Goal: Entertainment & Leisure: Consume media (video, audio)

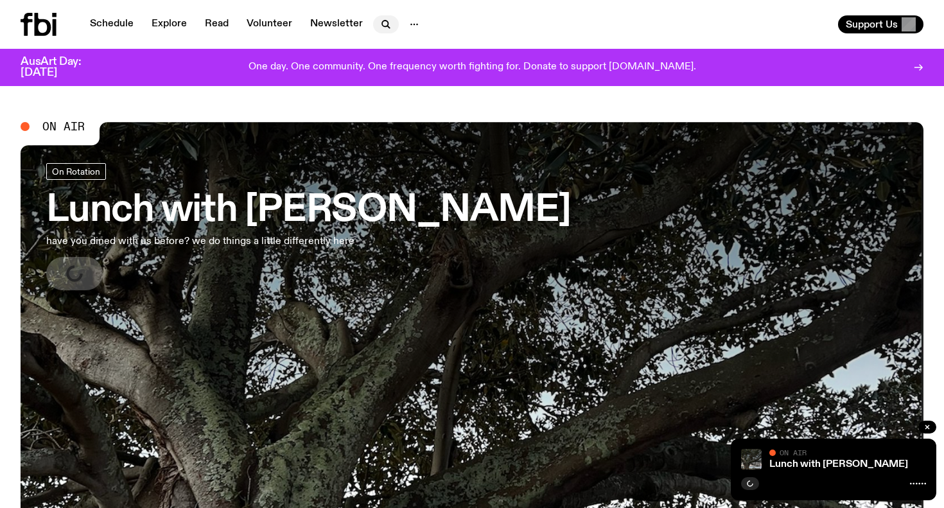
click at [380, 24] on icon "button" at bounding box center [385, 24] width 15 height 15
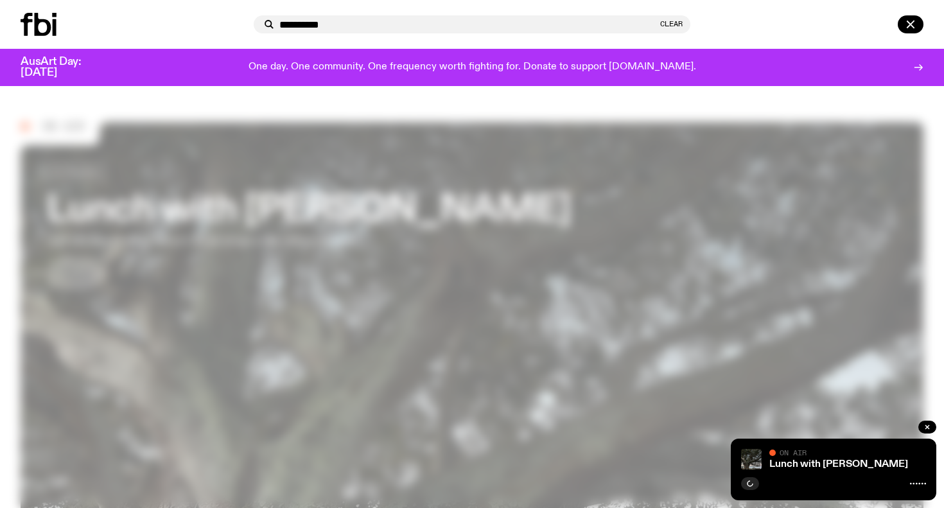
type input "**********"
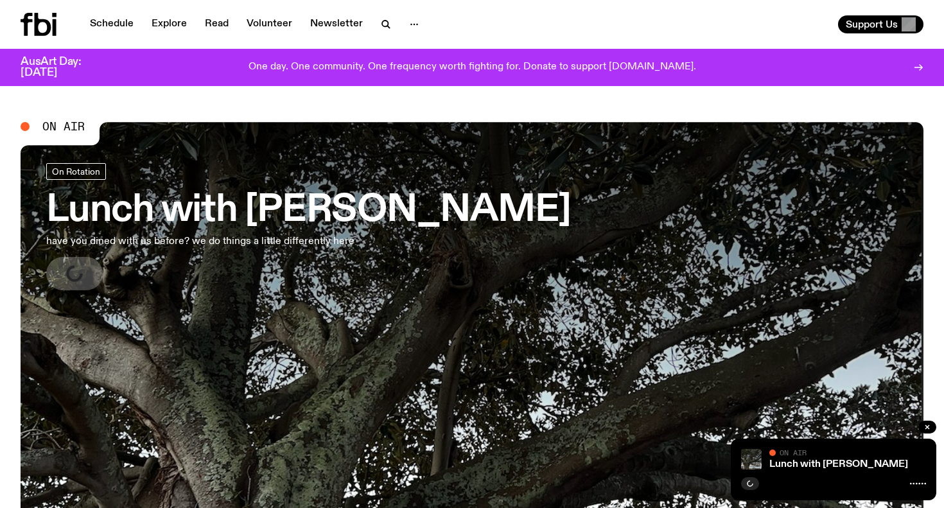
click at [385, 12] on div "Schedule Explore Read Volunteer Newsletter Support Us" at bounding box center [472, 24] width 944 height 49
click at [382, 26] on icon "button" at bounding box center [385, 24] width 6 height 6
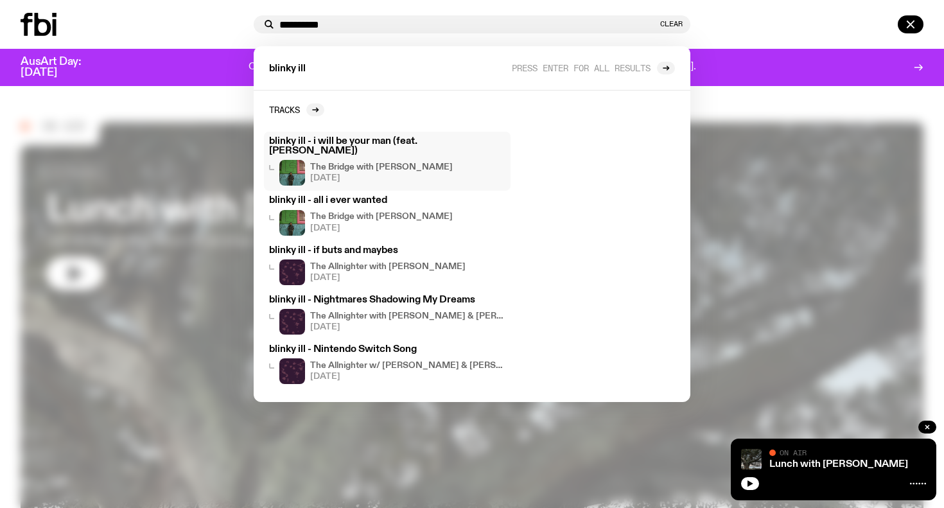
type input "**********"
click at [394, 143] on h3 "blinky ill - i will be your man (feat. [PERSON_NAME])" at bounding box center [387, 146] width 236 height 19
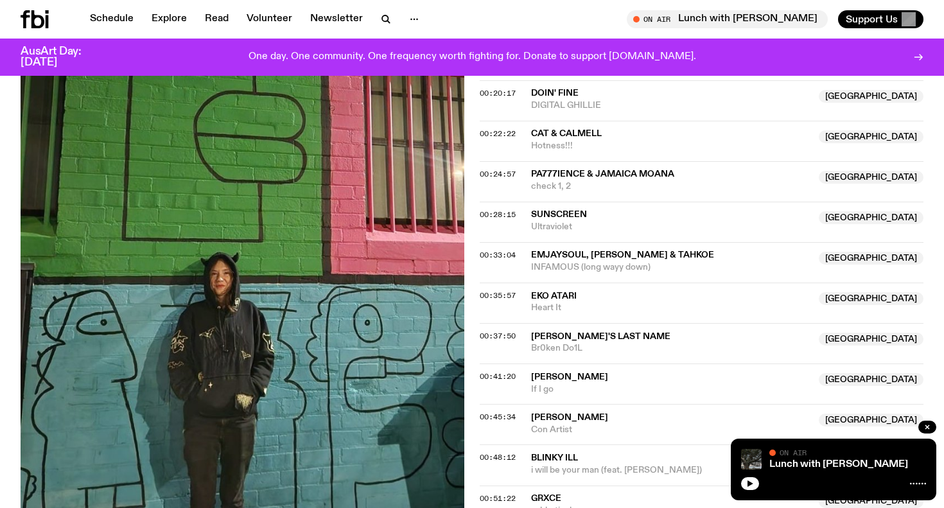
scroll to position [647, 0]
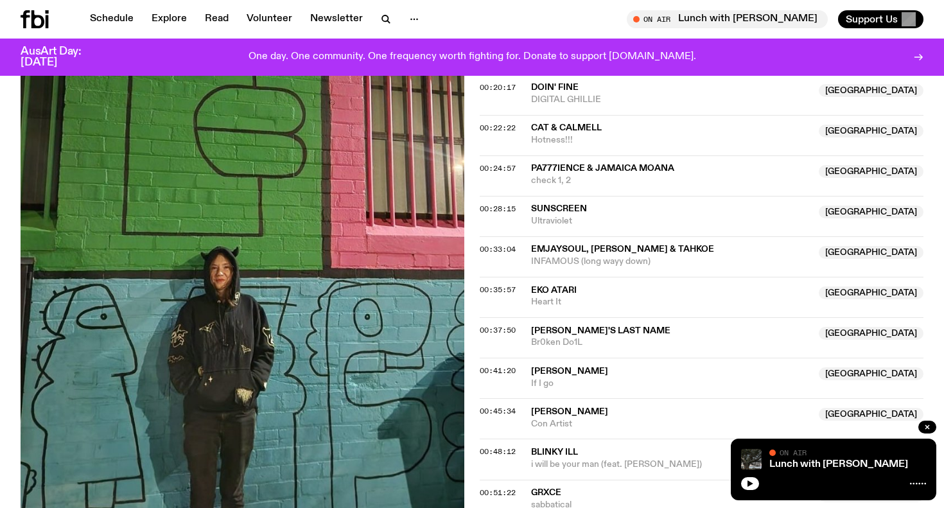
click at [474, 393] on div "Aired on [DATE] 8:00pm Specialist 100% Sydney music Tracklist More Episodes Tra…" at bounding box center [472, 136] width 944 height 954
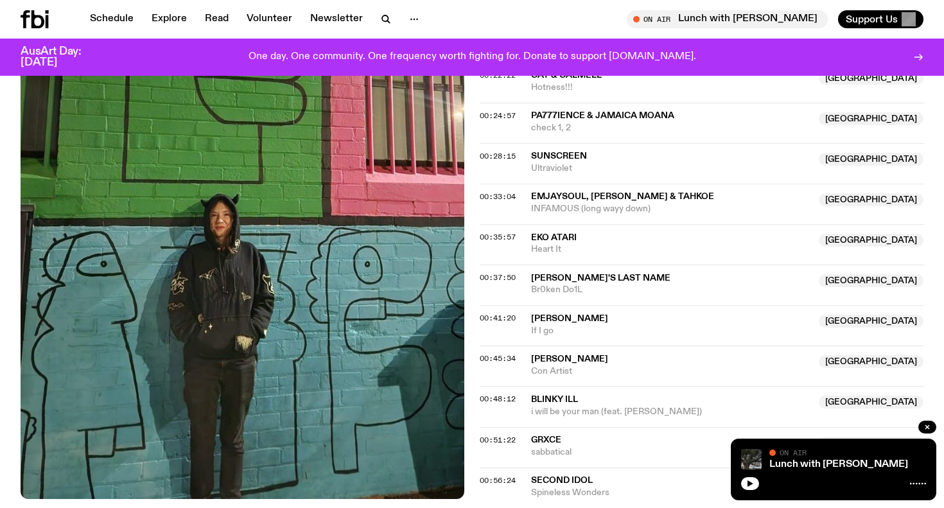
scroll to position [745, 0]
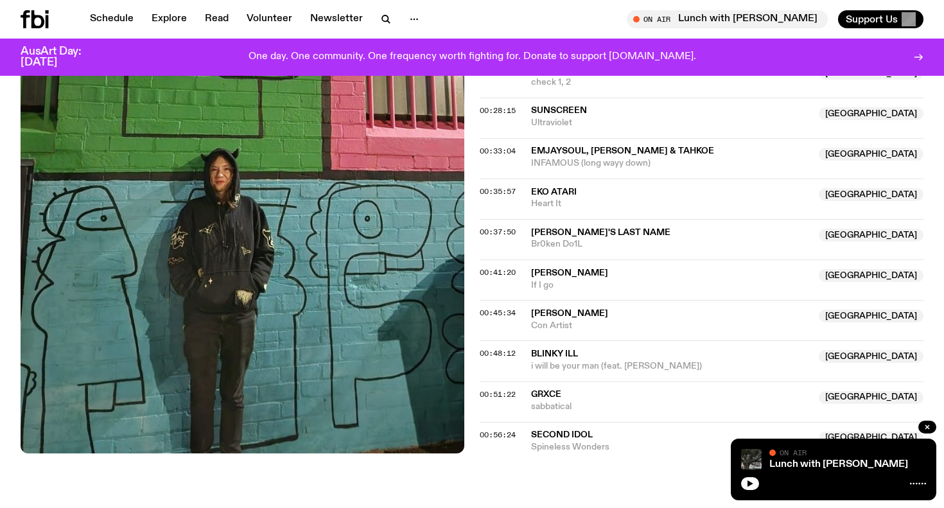
click at [476, 296] on div "Aired on [DATE] 8:00pm Specialist 100% Sydney music Tracklist More Episodes Tra…" at bounding box center [472, 37] width 944 height 954
click at [497, 348] on span "00:48:12" at bounding box center [497, 353] width 36 height 10
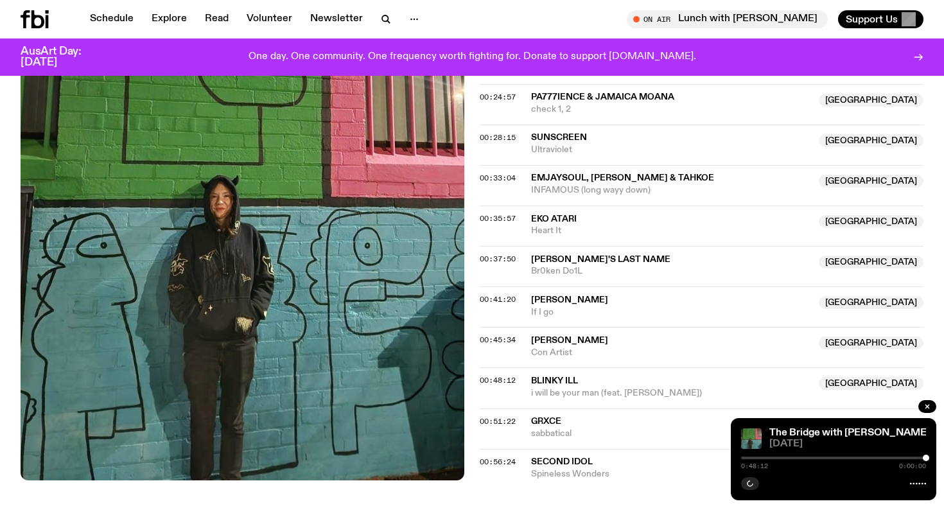
scroll to position [716, 0]
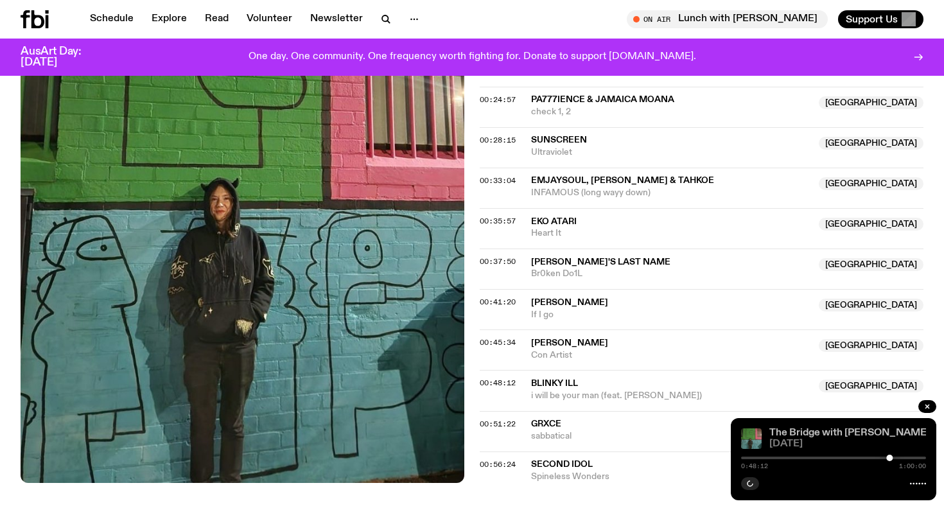
click at [850, 434] on link "The Bridge with [PERSON_NAME]" at bounding box center [849, 432] width 160 height 10
click at [824, 435] on link "The Bridge with [PERSON_NAME]" at bounding box center [849, 432] width 160 height 10
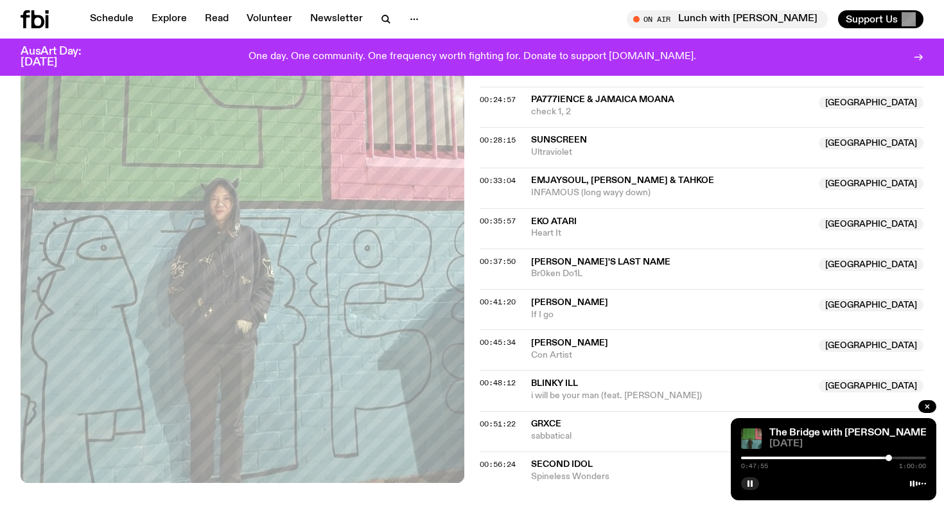
click at [888, 458] on div at bounding box center [888, 457] width 6 height 6
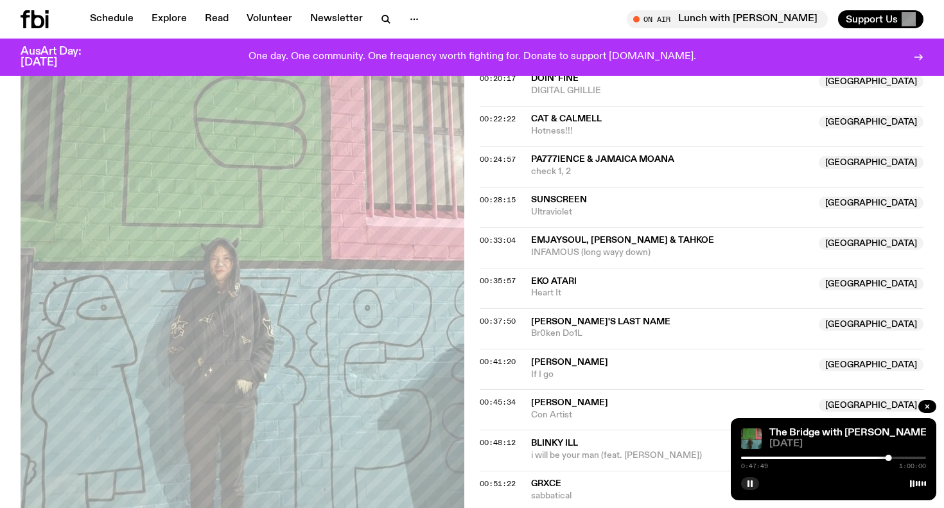
scroll to position [654, 0]
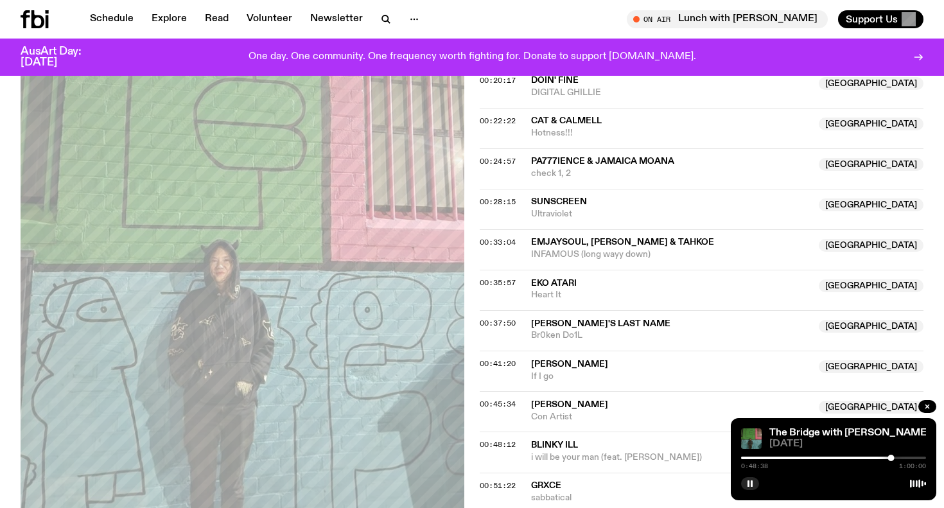
click at [895, 458] on div at bounding box center [833, 457] width 185 height 3
click at [898, 458] on div at bounding box center [833, 457] width 185 height 3
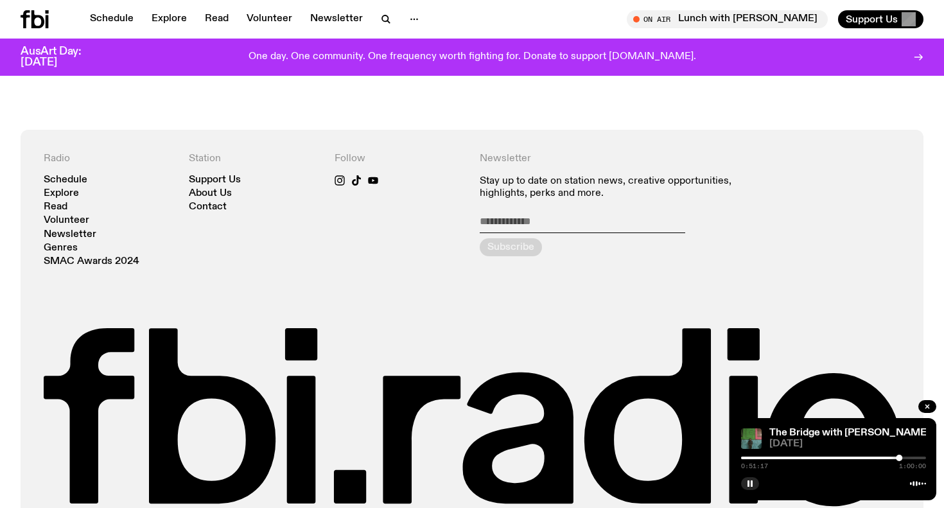
scroll to position [1149, 0]
